Goal: Transaction & Acquisition: Purchase product/service

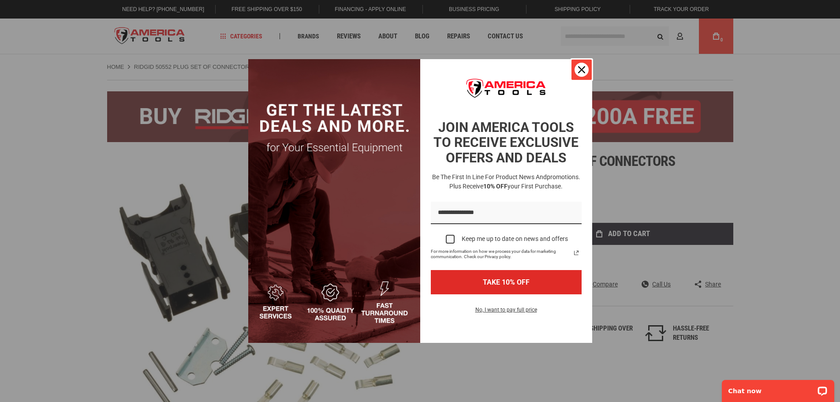
click at [583, 70] on icon "close icon" at bounding box center [581, 69] width 7 height 7
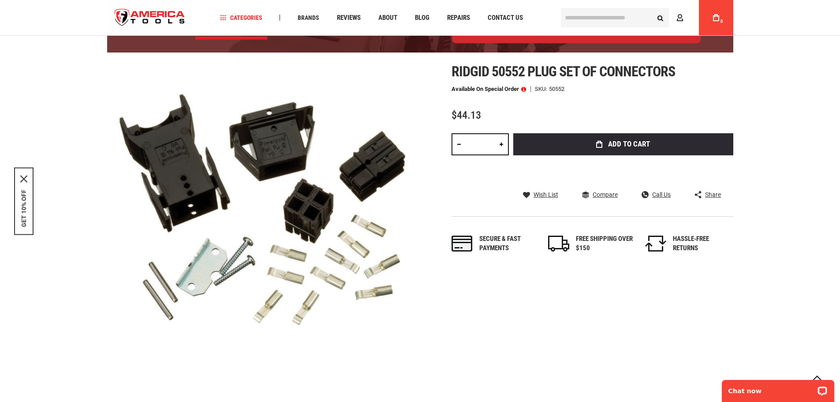
scroll to position [44, 0]
